Goal: Find specific page/section

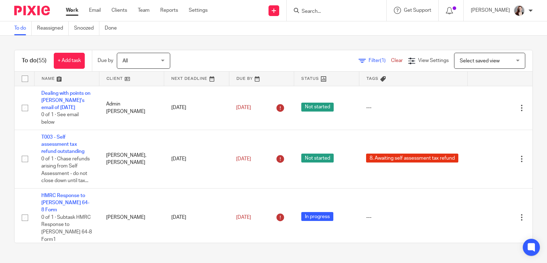
click at [328, 10] on input "Search" at bounding box center [333, 12] width 64 height 6
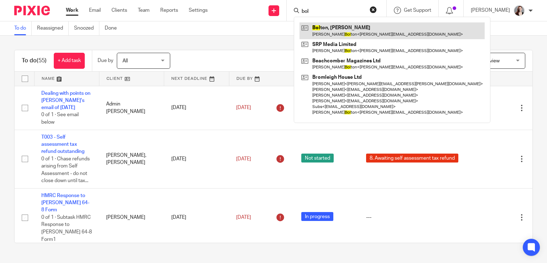
type input "bol"
click at [353, 27] on link at bounding box center [391, 30] width 185 height 16
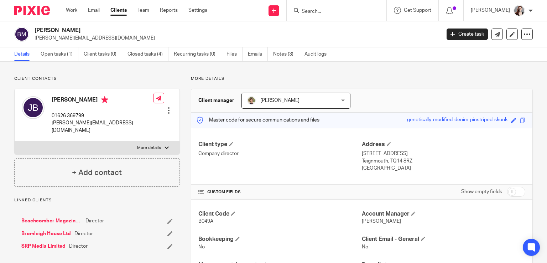
click at [468, 73] on div "Client contacts [PERSON_NAME] 01626 369799 [PERSON_NAME][EMAIL_ADDRESS][DOMAIN_…" at bounding box center [273, 243] width 547 height 363
click at [285, 49] on link "Notes (3)" at bounding box center [286, 54] width 26 height 14
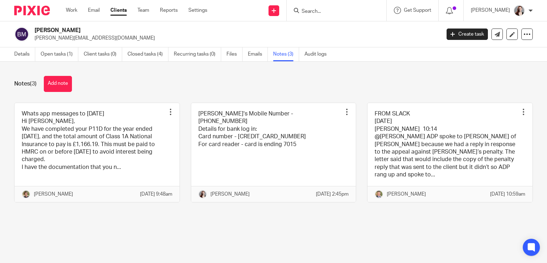
click at [364, 81] on div "Notes (3) Add note" at bounding box center [273, 84] width 518 height 16
click at [354, 84] on div "Notes (3) Add note" at bounding box center [273, 84] width 518 height 16
